Goal: Task Accomplishment & Management: Use online tool/utility

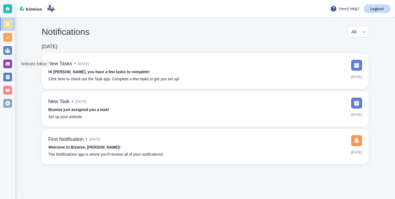
click at [19, 65] on div "Website Editor" at bounding box center [34, 64] width 30 height 8
click at [11, 65] on div at bounding box center [7, 64] width 9 height 9
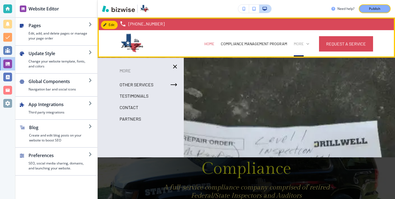
click at [308, 41] on icon at bounding box center [307, 43] width 5 height 5
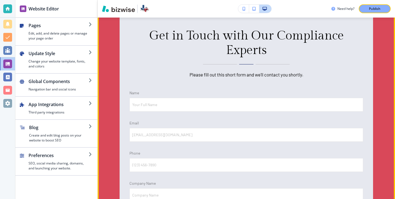
scroll to position [3361, 0]
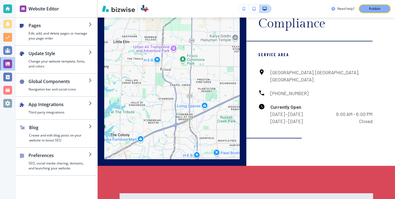
scroll to position [0, 0]
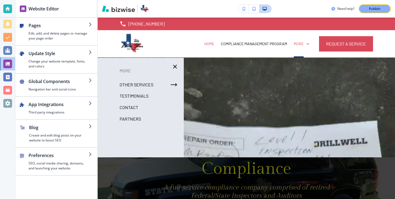
click at [116, 156] on div "Edit [PHONE_NUMBER] [PERSON_NAME][EMAIL_ADDRESS][DOMAIN_NAME] / [PERSON_NAME][E…" at bounding box center [247, 109] width 298 height 182
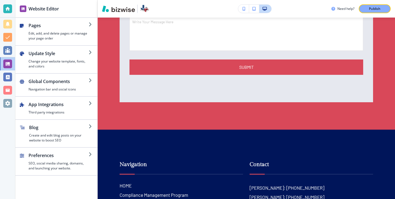
scroll to position [3846, 0]
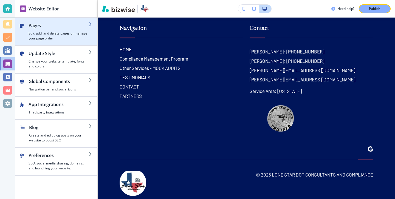
click at [49, 25] on h2 "Pages" at bounding box center [59, 25] width 60 height 7
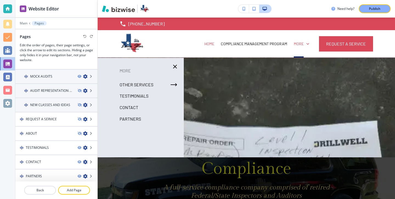
scroll to position [114, 0]
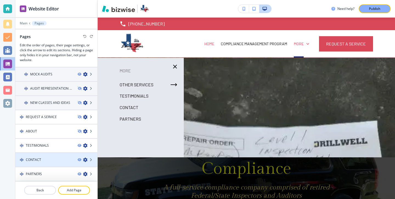
click at [62, 158] on div "CONTACT" at bounding box center [44, 160] width 58 height 5
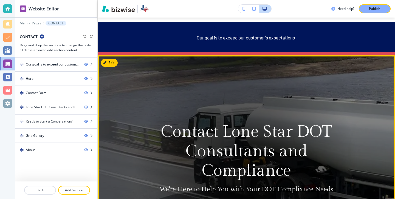
scroll to position [0, 0]
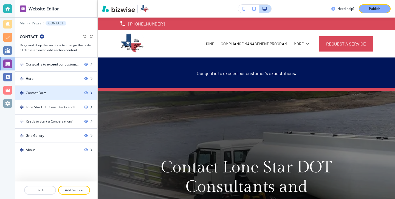
click at [55, 95] on div "Contact Form" at bounding box center [47, 93] width 65 height 5
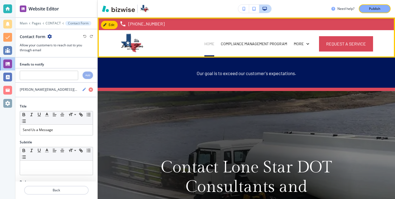
click at [206, 46] on p "HOME" at bounding box center [209, 43] width 10 height 5
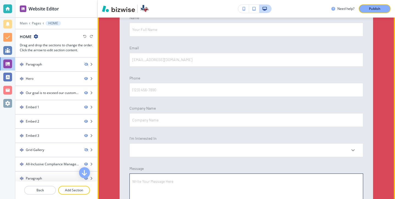
scroll to position [3544, 0]
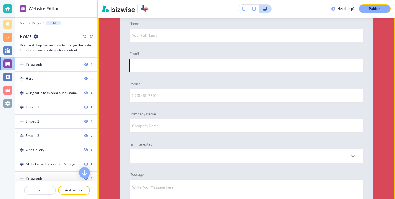
click at [160, 59] on input "[EMAIL_ADDRESS][DOMAIN_NAME]" at bounding box center [246, 65] width 233 height 13
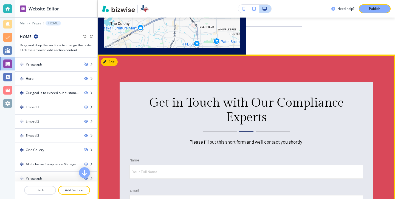
scroll to position [3403, 0]
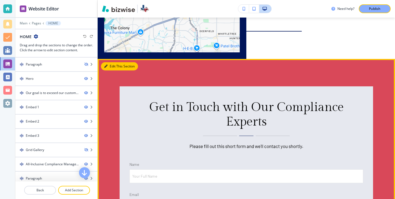
click at [105, 65] on icon "button" at bounding box center [105, 66] width 3 height 3
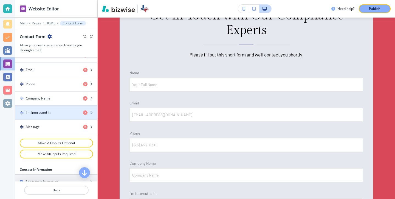
scroll to position [241, 0]
